Goal: Obtain resource: Download file/media

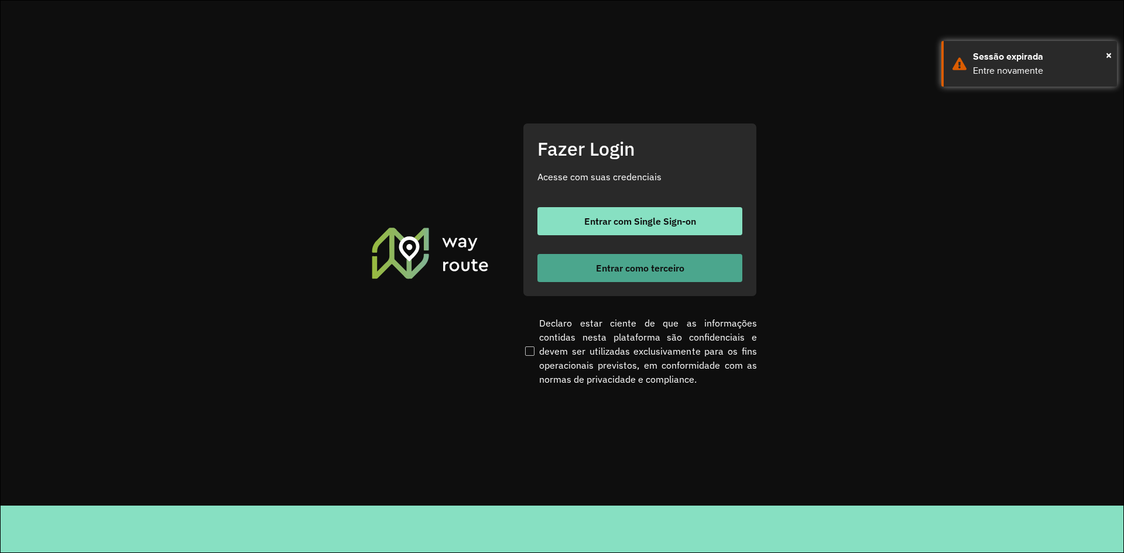
click at [694, 267] on button "Entrar como terceiro" at bounding box center [639, 268] width 205 height 28
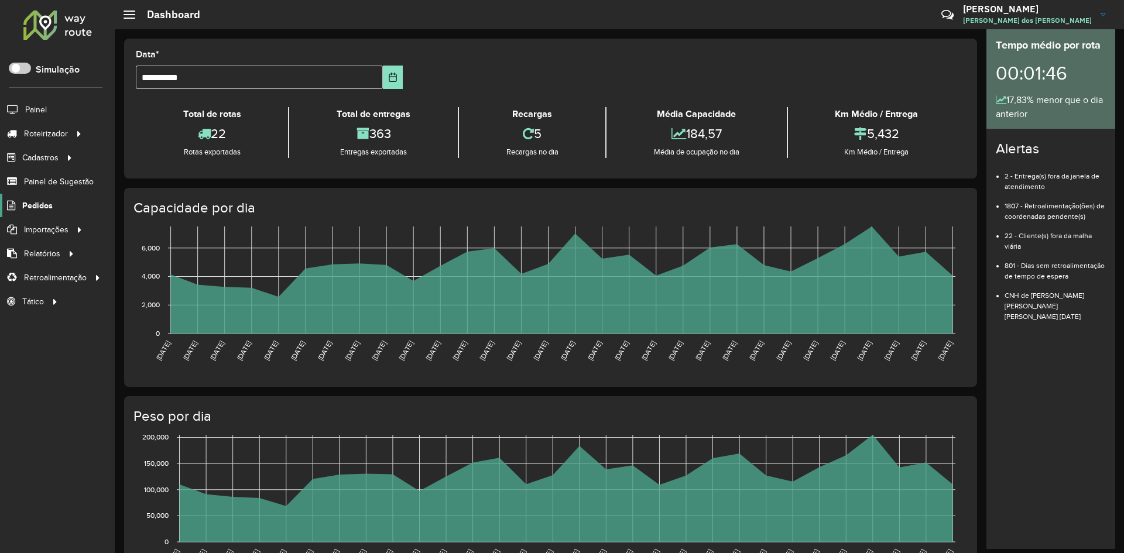
click at [43, 208] on span "Pedidos" at bounding box center [37, 206] width 30 height 12
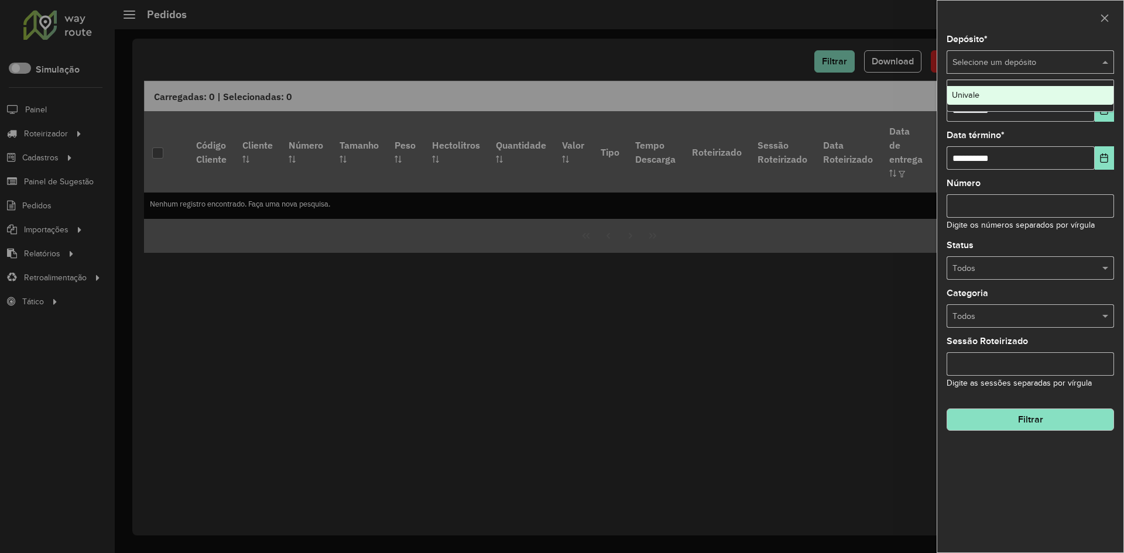
click at [1105, 59] on span at bounding box center [1107, 62] width 15 height 13
click at [996, 88] on div "Univale" at bounding box center [1030, 95] width 166 height 19
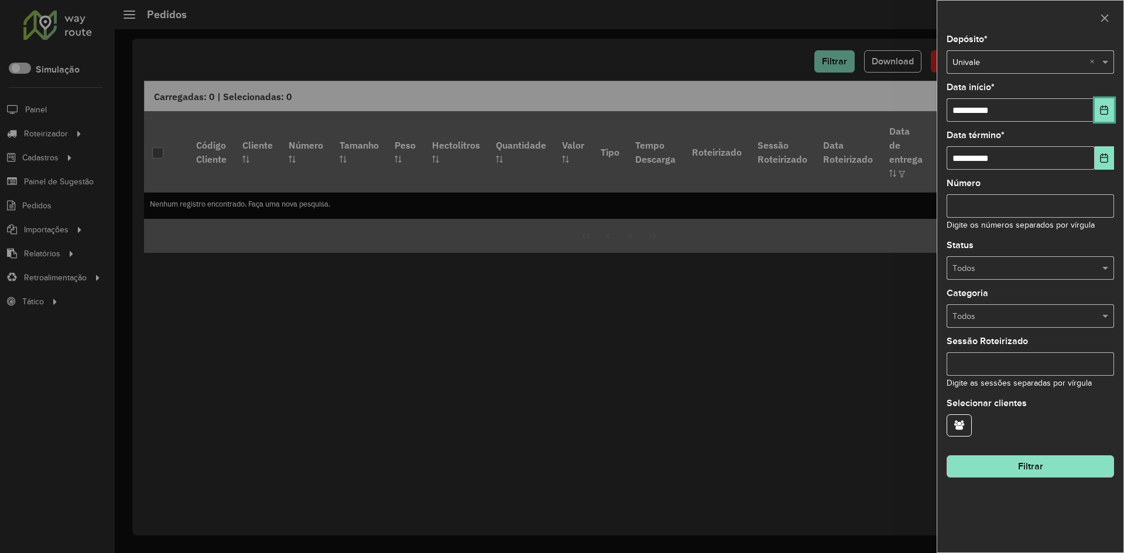
click at [1107, 110] on icon "Choose Date" at bounding box center [1105, 109] width 8 height 9
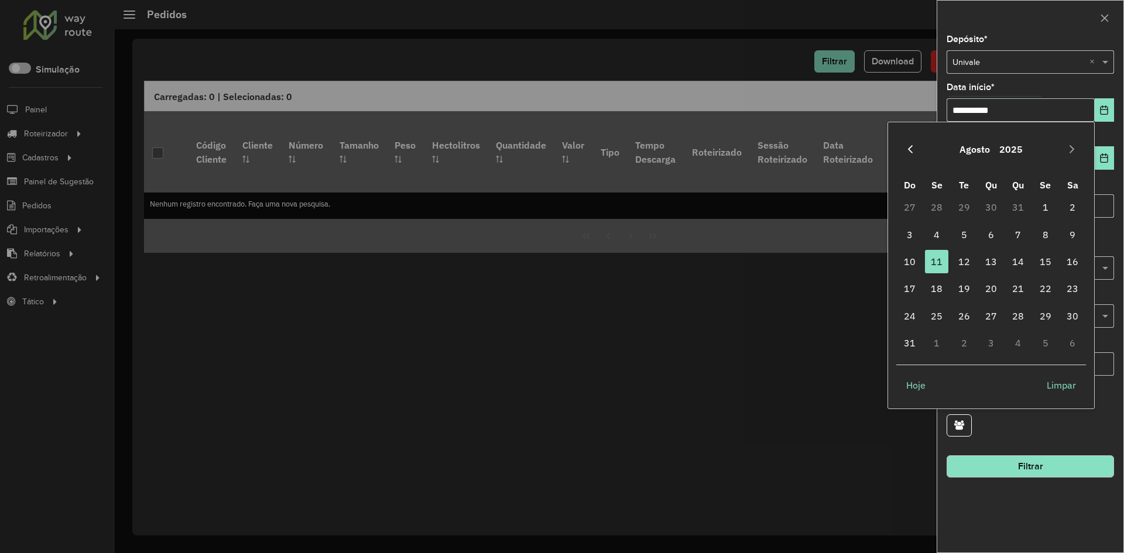
click at [909, 159] on button "Previous Month" at bounding box center [910, 149] width 19 height 19
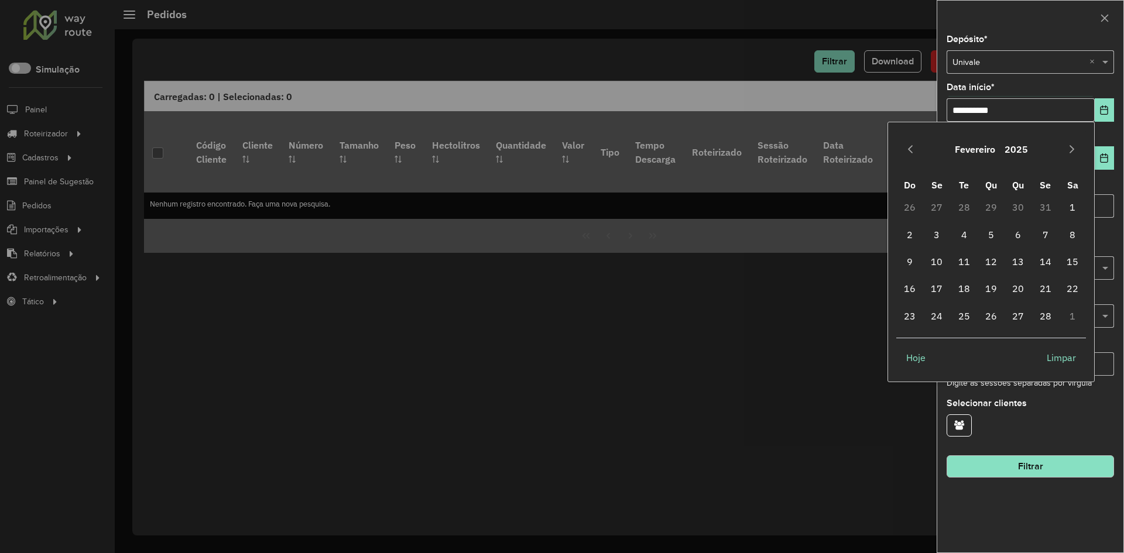
click at [909, 159] on button "Previous Month" at bounding box center [910, 149] width 19 height 19
click at [993, 208] on span "1" at bounding box center [991, 207] width 23 height 23
type input "**********"
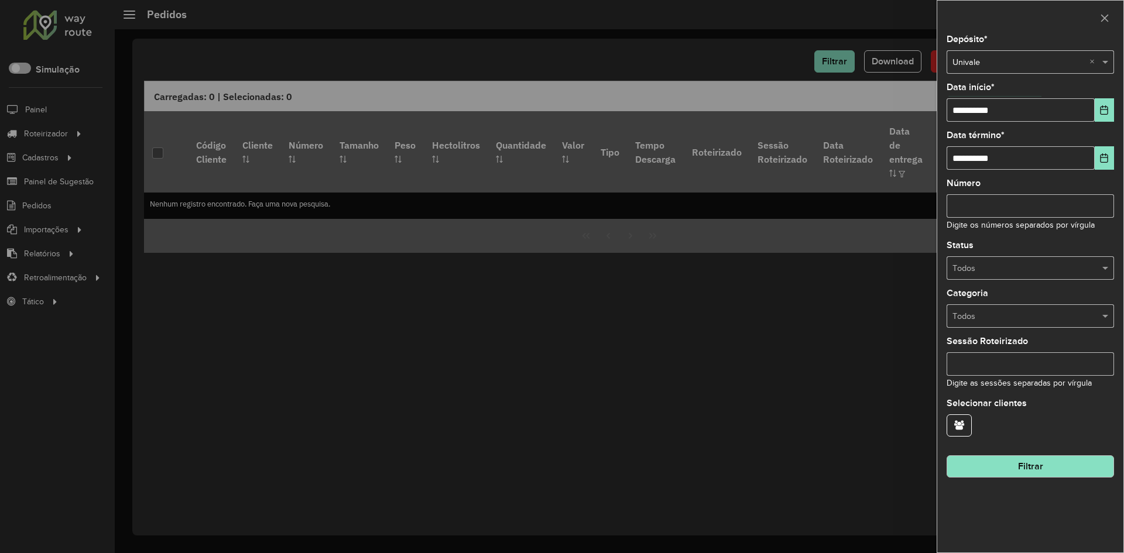
click at [1044, 470] on button "Filtrar" at bounding box center [1030, 467] width 167 height 22
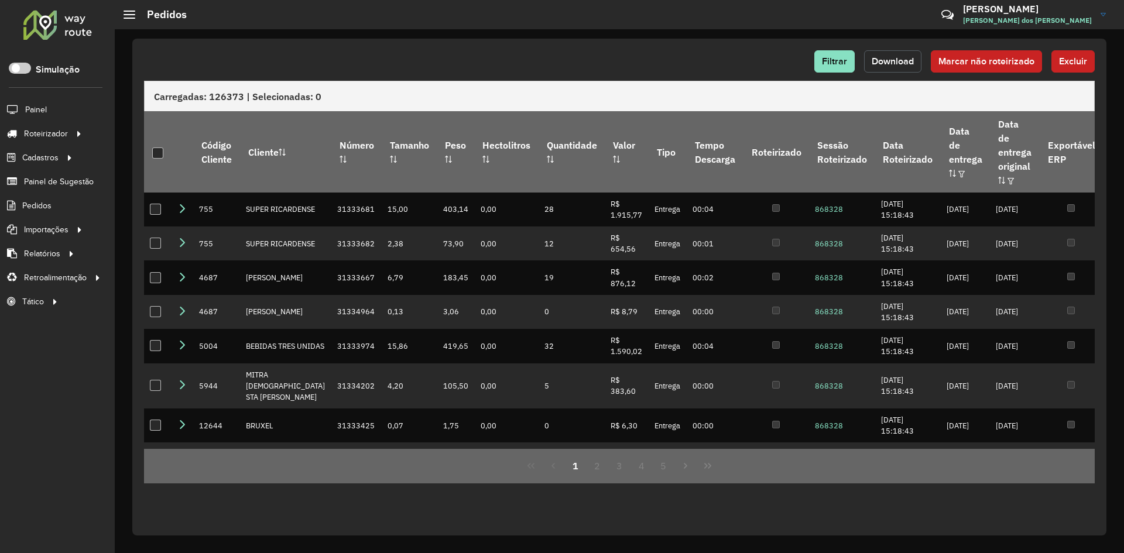
click at [903, 64] on span "Download" at bounding box center [893, 61] width 42 height 10
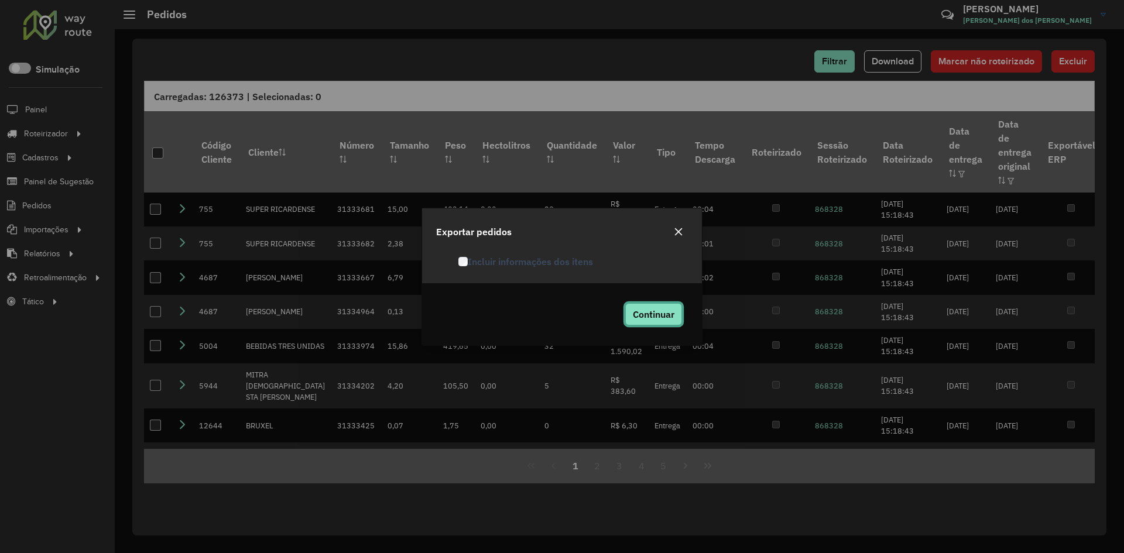
click at [667, 317] on span "Continuar" at bounding box center [654, 315] width 42 height 12
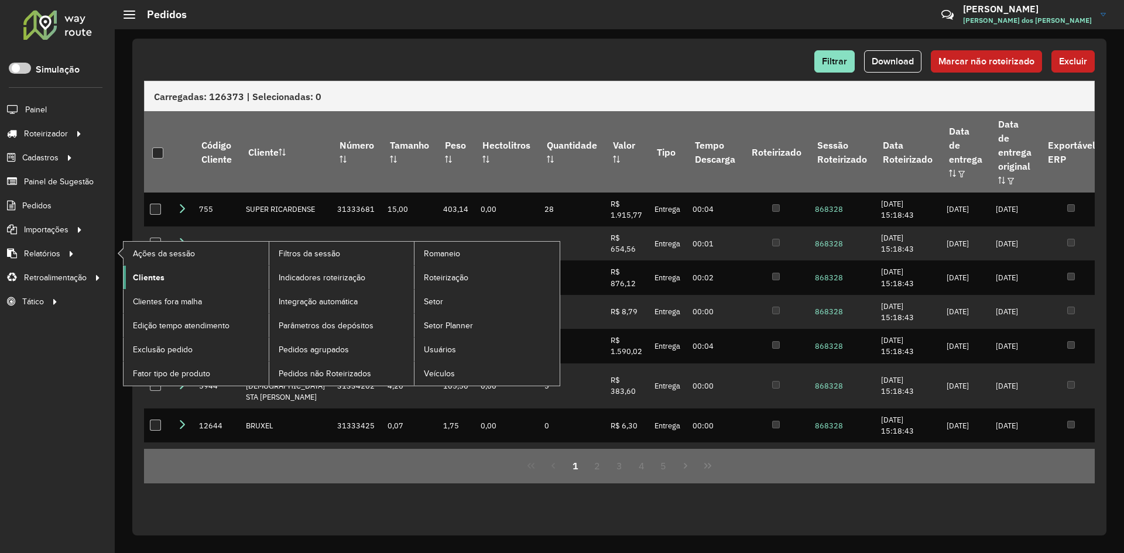
click at [144, 277] on span "Clientes" at bounding box center [149, 278] width 32 height 12
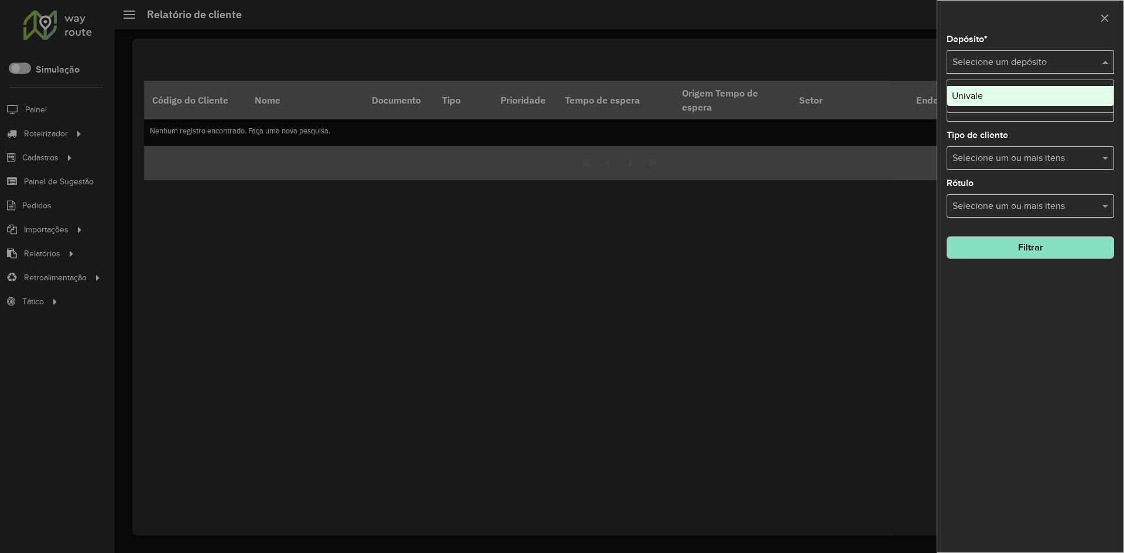
click at [1108, 61] on span at bounding box center [1107, 62] width 15 height 14
click at [1049, 94] on div "Univale" at bounding box center [1030, 96] width 166 height 20
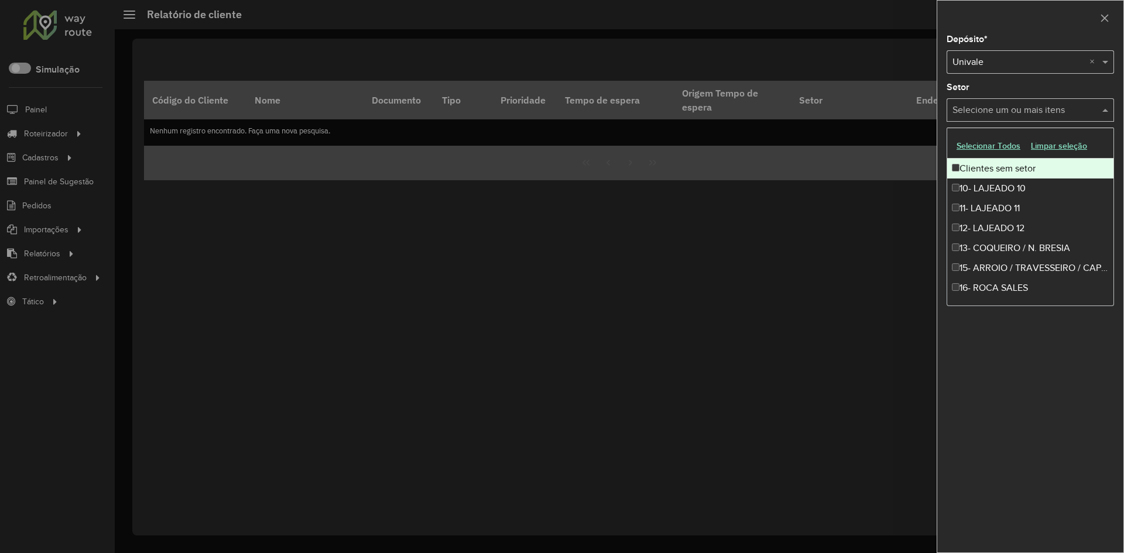
click at [1105, 111] on span at bounding box center [1107, 110] width 15 height 14
click at [906, 208] on div at bounding box center [562, 276] width 1124 height 553
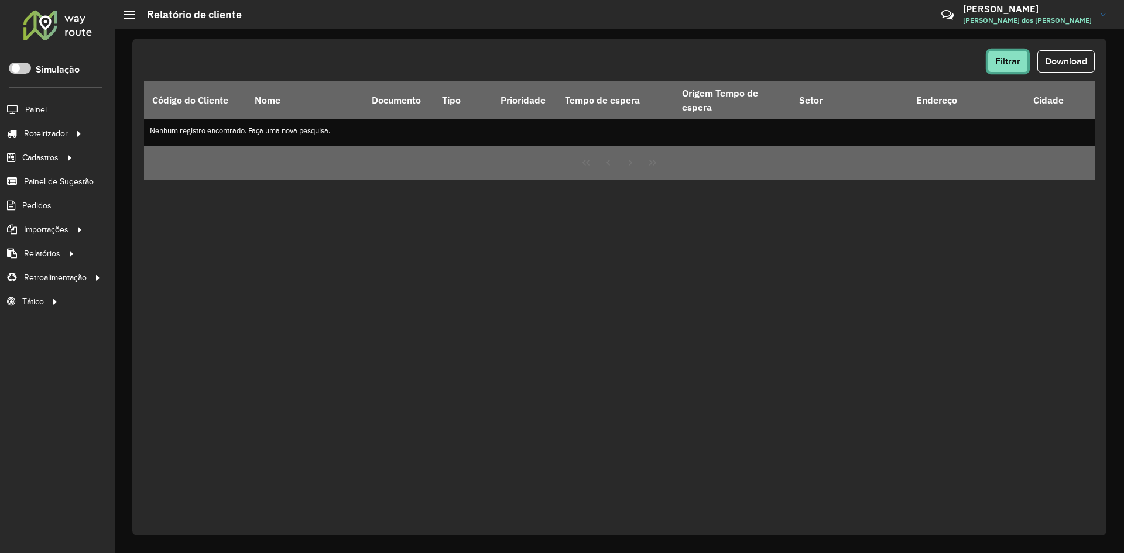
click at [995, 62] on button "Filtrar" at bounding box center [1008, 61] width 40 height 22
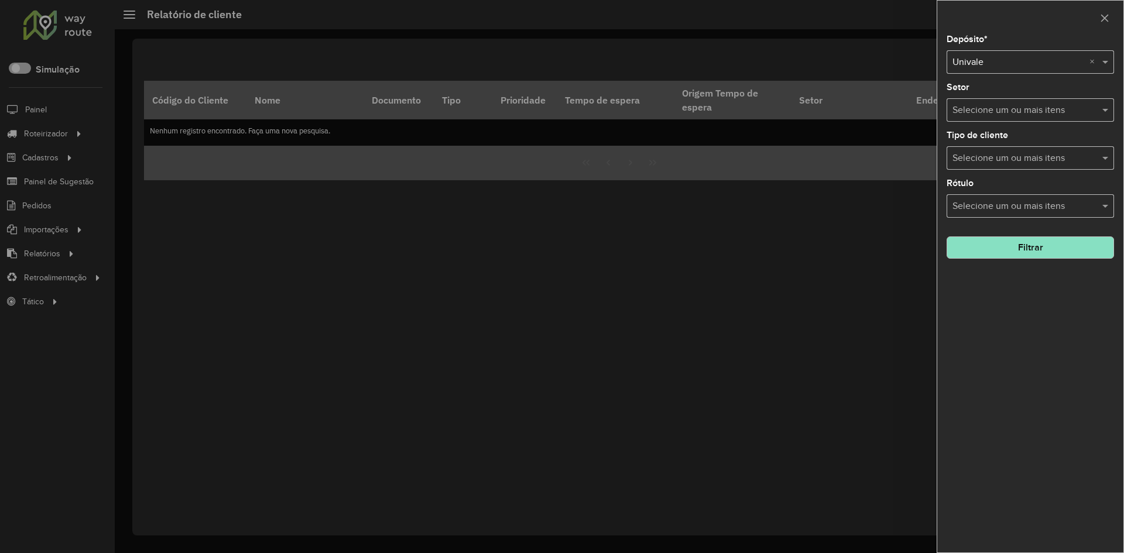
click at [1016, 241] on button "Filtrar" at bounding box center [1030, 248] width 167 height 22
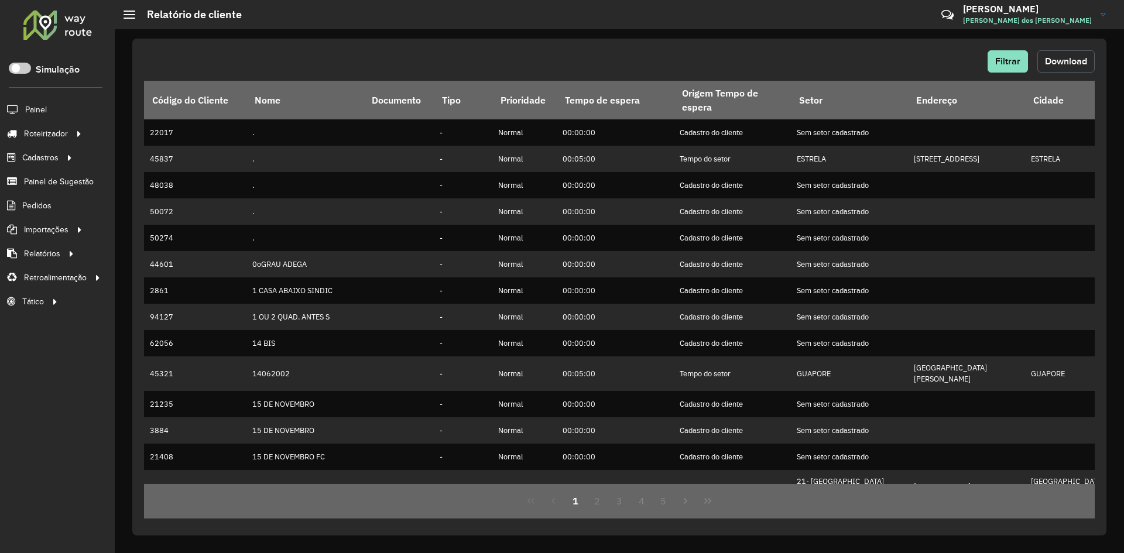
click at [1057, 57] on span "Download" at bounding box center [1066, 61] width 42 height 10
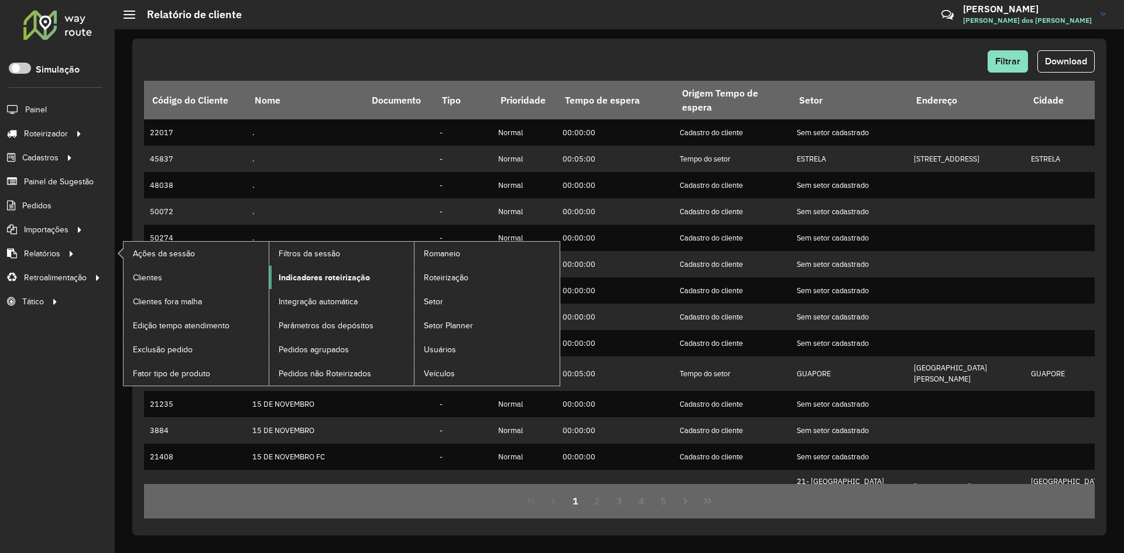
click at [303, 275] on span "Indicadores roteirização" at bounding box center [324, 278] width 91 height 12
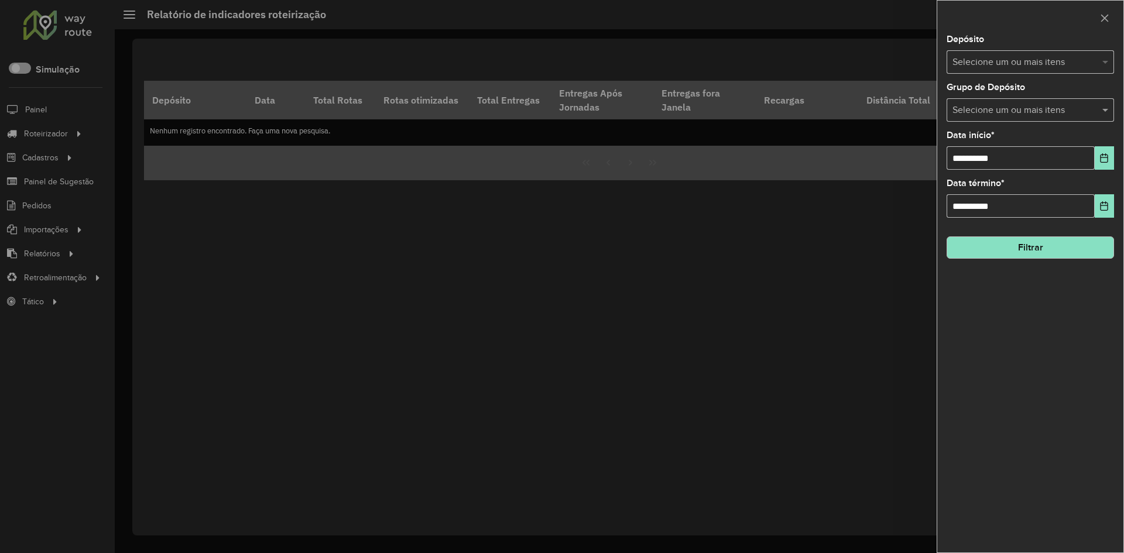
click at [1109, 59] on span at bounding box center [1107, 62] width 15 height 14
click at [955, 124] on div "Univale" at bounding box center [1030, 121] width 166 height 20
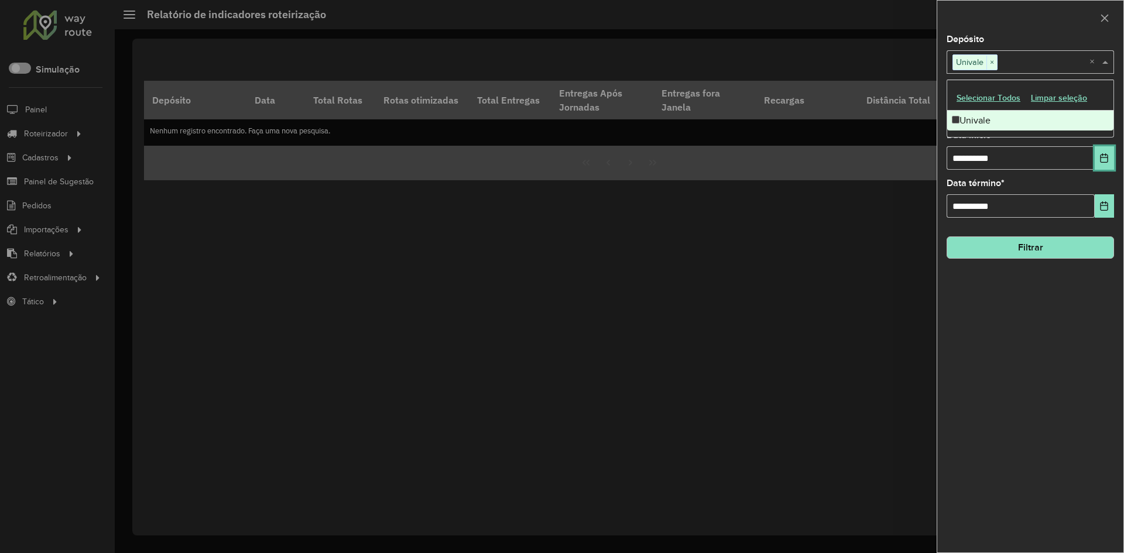
click at [1106, 156] on icon "Choose Date" at bounding box center [1105, 157] width 8 height 9
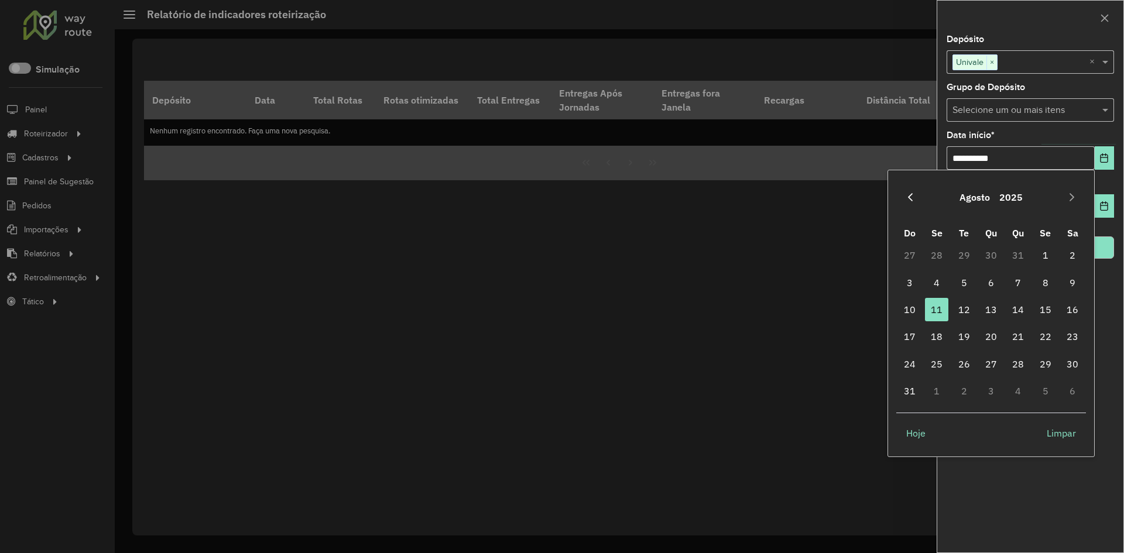
click at [907, 196] on icon "Previous Month" at bounding box center [910, 197] width 9 height 9
click at [908, 197] on icon "Previous Month" at bounding box center [910, 197] width 9 height 9
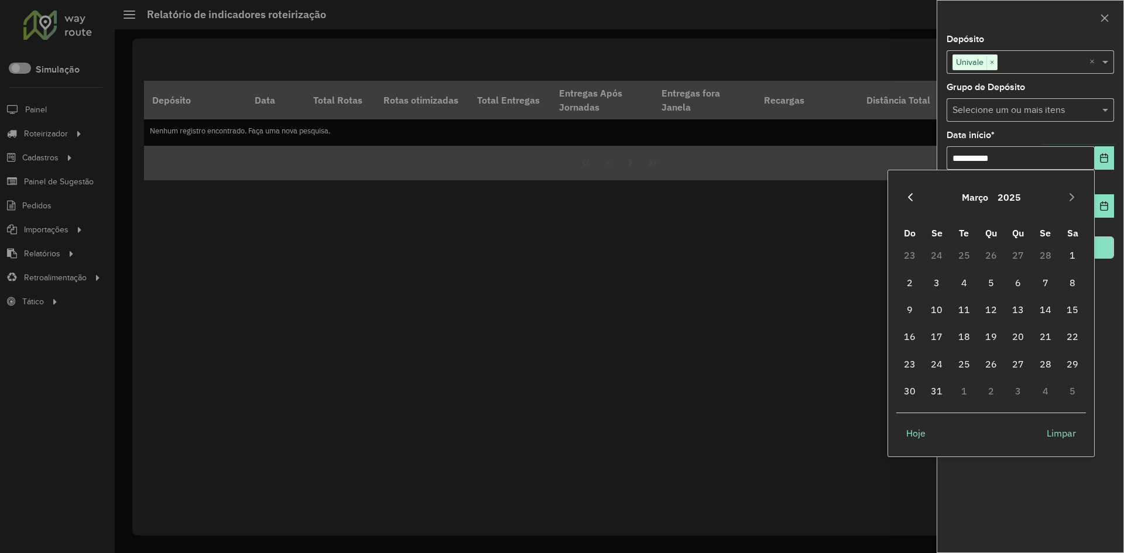
click at [912, 200] on icon "Previous Month" at bounding box center [910, 197] width 9 height 9
click at [906, 193] on icon "Previous Month" at bounding box center [910, 197] width 9 height 9
click at [987, 255] on span "1" at bounding box center [991, 255] width 23 height 23
type input "**********"
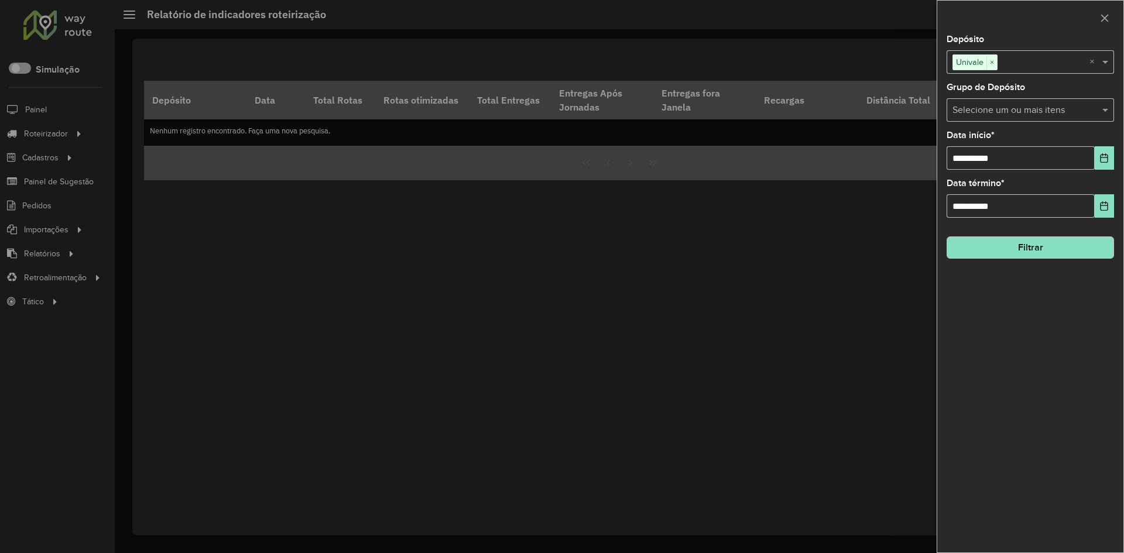
click at [1031, 250] on button "Filtrar" at bounding box center [1030, 248] width 167 height 22
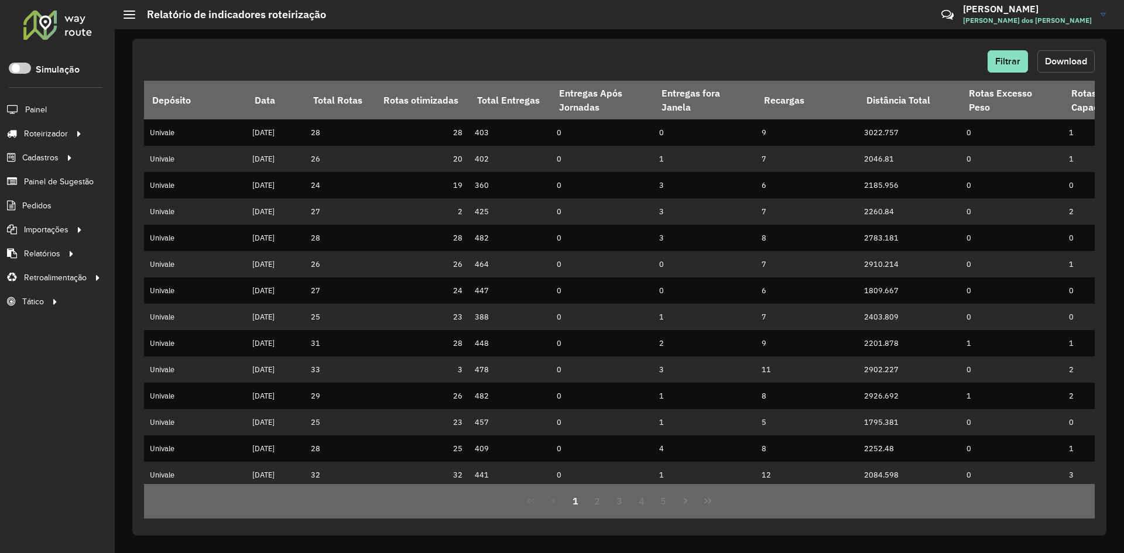
click at [1063, 56] on button "Download" at bounding box center [1065, 61] width 57 height 22
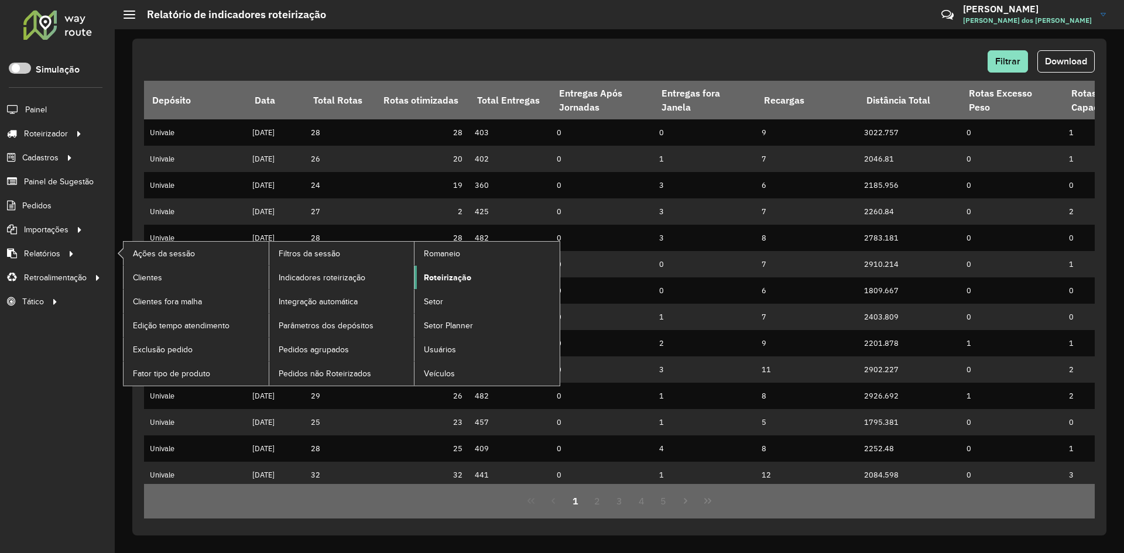
click at [443, 275] on span "Roteirização" at bounding box center [447, 278] width 47 height 12
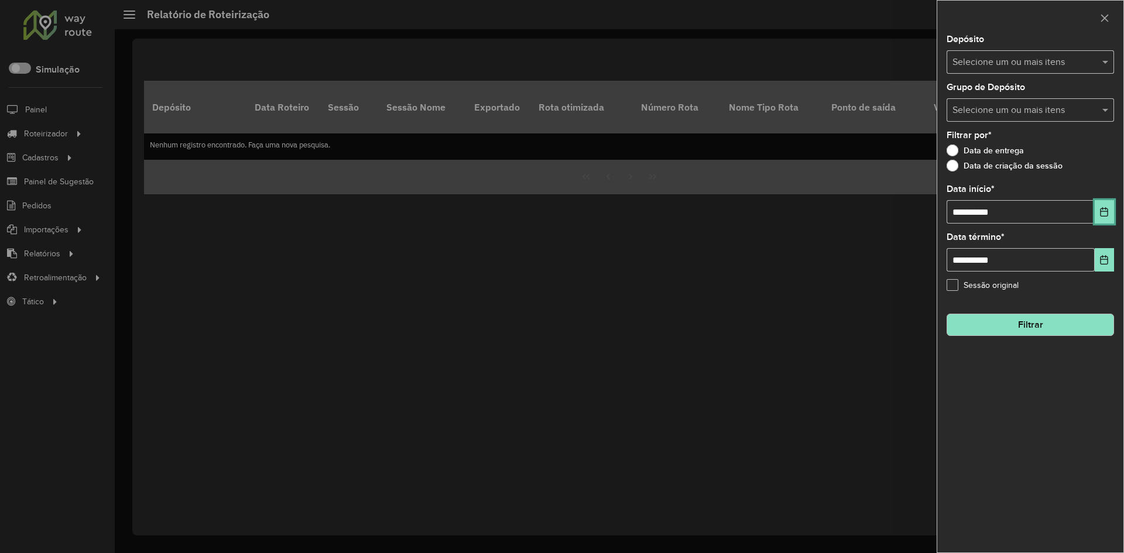
click at [1107, 214] on icon "Choose Date" at bounding box center [1104, 211] width 9 height 9
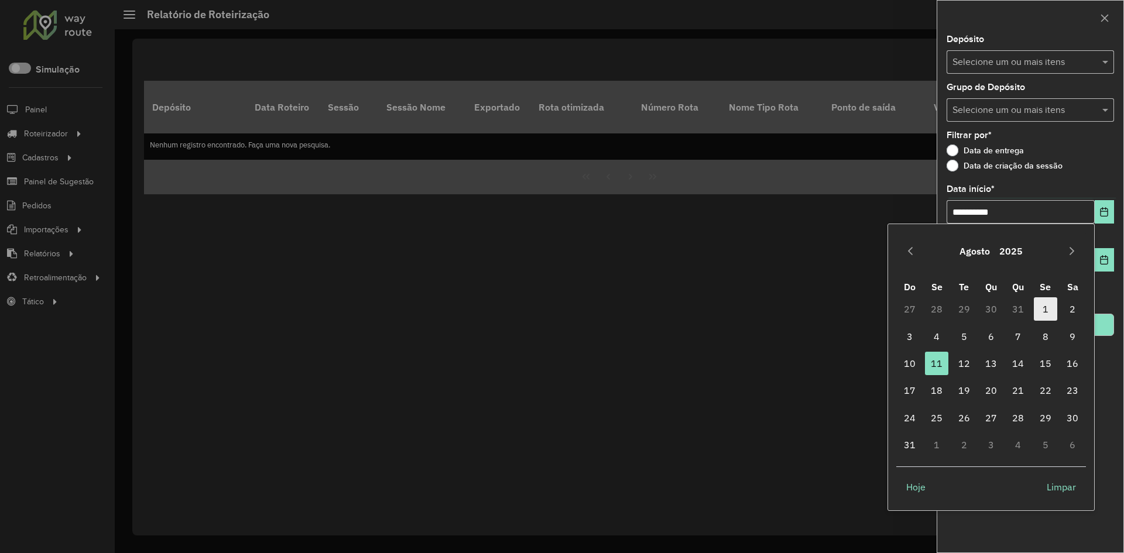
click at [1046, 307] on span "1" at bounding box center [1045, 308] width 23 height 23
type input "**********"
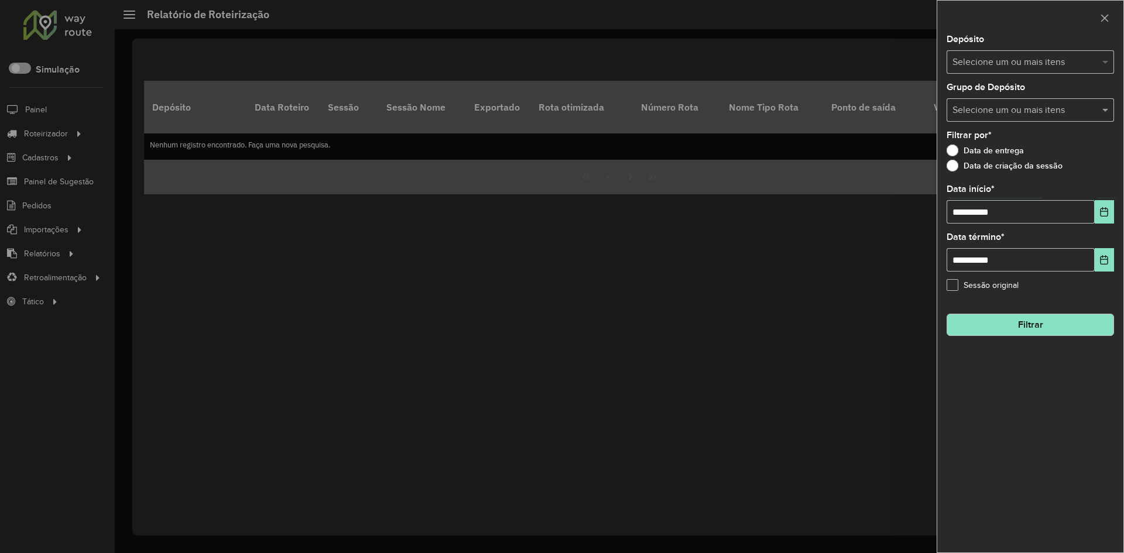
click at [1100, 58] on span at bounding box center [1107, 62] width 15 height 14
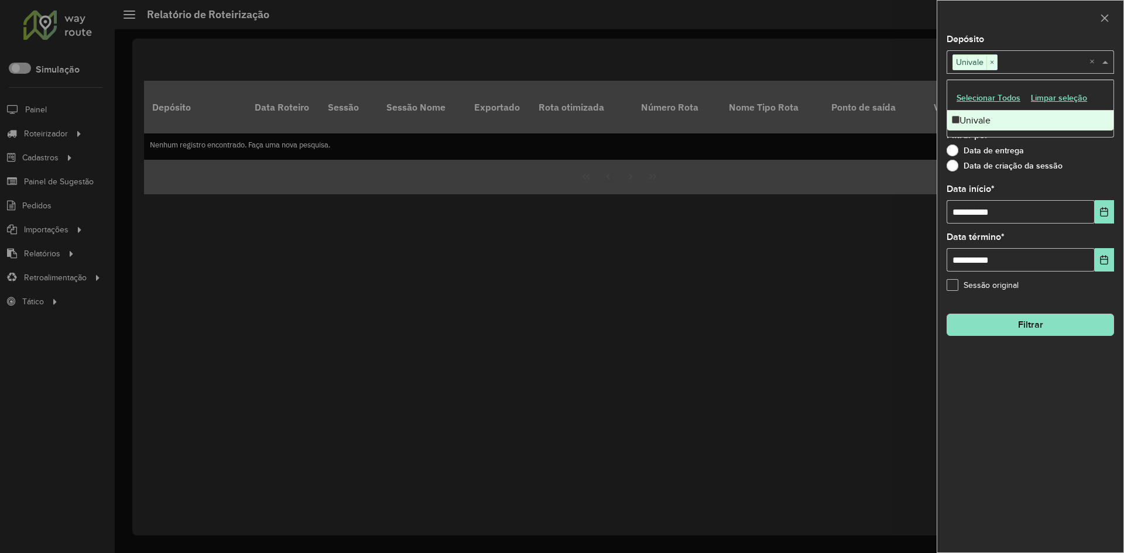
click at [1025, 326] on button "Filtrar" at bounding box center [1030, 325] width 167 height 22
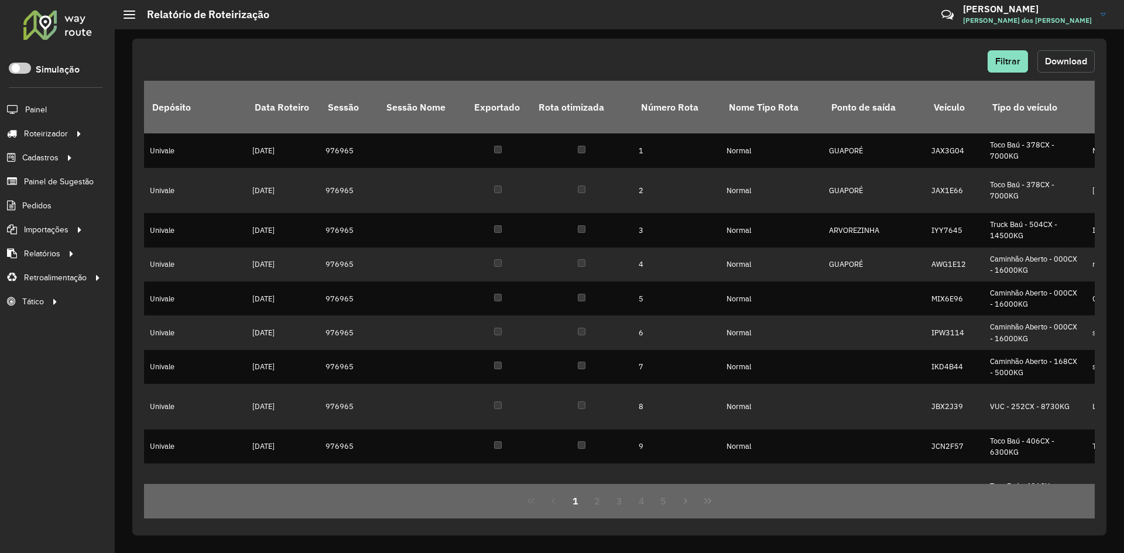
click at [1056, 60] on span "Download" at bounding box center [1066, 61] width 42 height 10
click at [817, 36] on div "Filtrar Download Depósito Data Roteiro Sessão Sessão Nome Exportado Rota otimiz…" at bounding box center [619, 291] width 1009 height 524
click at [1102, 16] on link "[PERSON_NAME] [PERSON_NAME] dos [PERSON_NAME]" at bounding box center [1039, 14] width 152 height 30
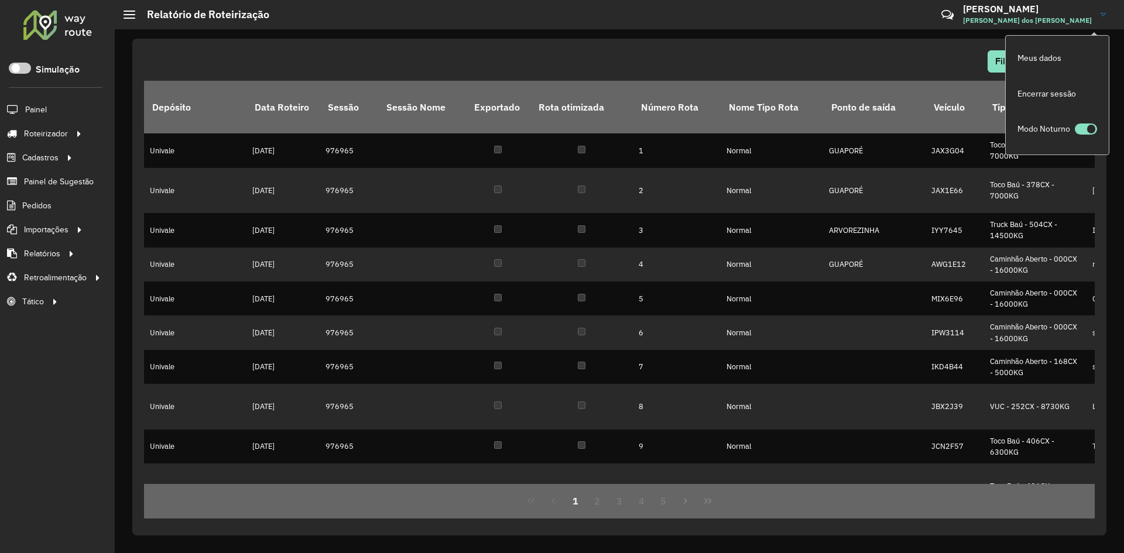
click at [876, 47] on div "Filtrar Download Depósito Data Roteiro Sessão Sessão Nome Exportado Rota otimiz…" at bounding box center [619, 287] width 974 height 497
